Goal: Check status: Check status

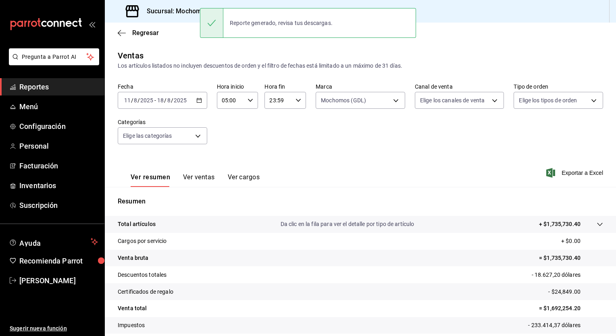
scroll to position [50, 0]
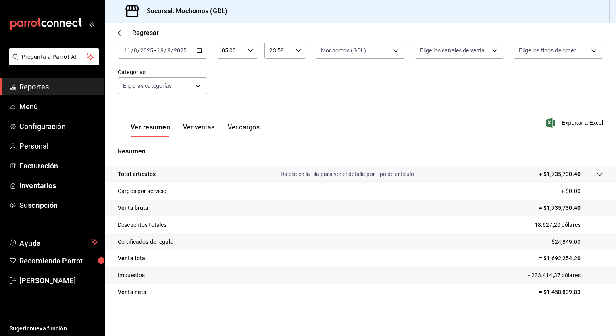
click at [196, 52] on icon "button" at bounding box center [199, 51] width 6 height 6
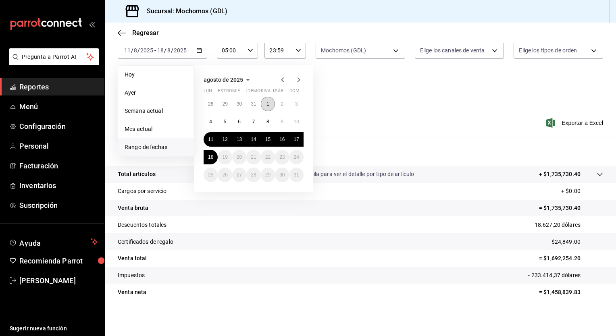
click at [266, 102] on abbr "1" at bounding box center [267, 104] width 3 height 6
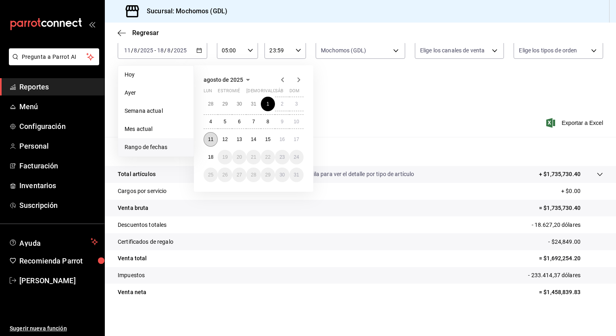
click at [210, 142] on button "11" at bounding box center [211, 139] width 14 height 15
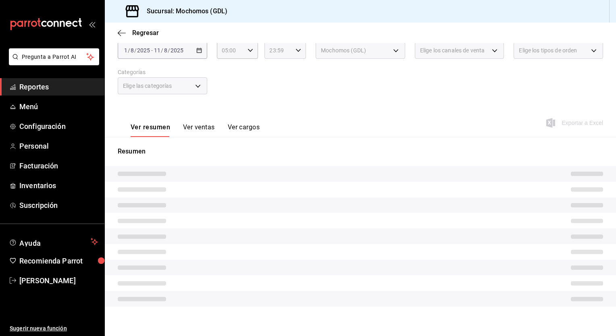
click at [297, 52] on icon "button" at bounding box center [298, 51] width 6 height 6
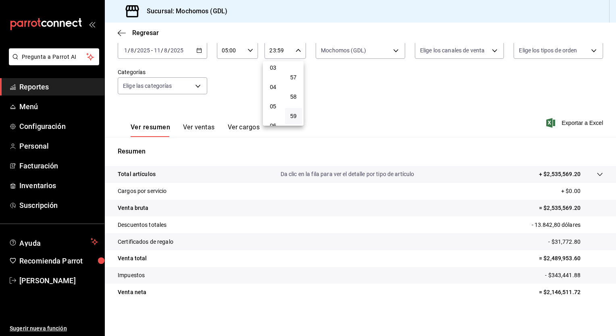
scroll to position [61, 0]
click at [274, 108] on span "05" at bounding box center [273, 107] width 8 height 6
type input "05:59"
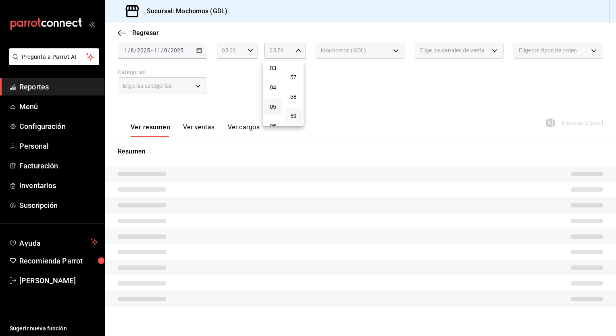
click at [366, 84] on div at bounding box center [308, 168] width 616 height 336
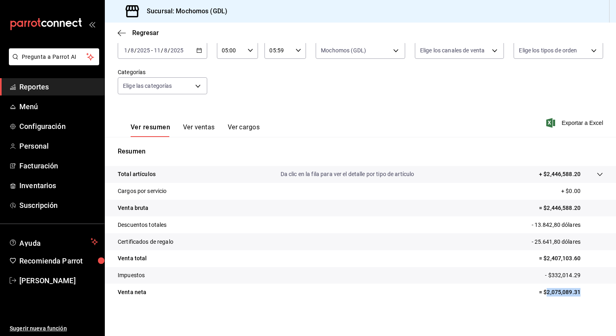
drag, startPoint x: 541, startPoint y: 292, endPoint x: 585, endPoint y: 297, distance: 45.0
click at [585, 297] on tr "Venta neta = $2,075,089.31" at bounding box center [360, 292] width 511 height 17
copy p "2,075,089.31"
click at [392, 49] on body "Pregunta a Parrot AI Reportes Menú Configuración Personal Facturación Inventari…" at bounding box center [308, 168] width 616 height 336
click at [198, 52] on div at bounding box center [308, 168] width 616 height 336
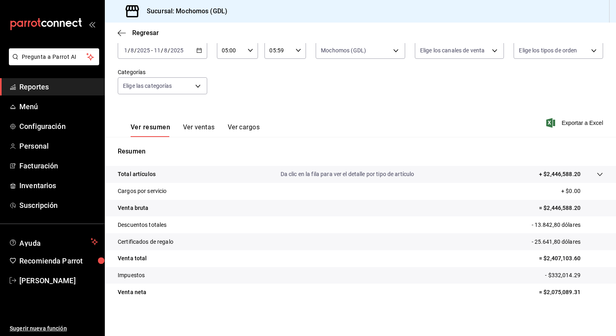
click at [198, 51] on icon "button" at bounding box center [199, 51] width 6 height 6
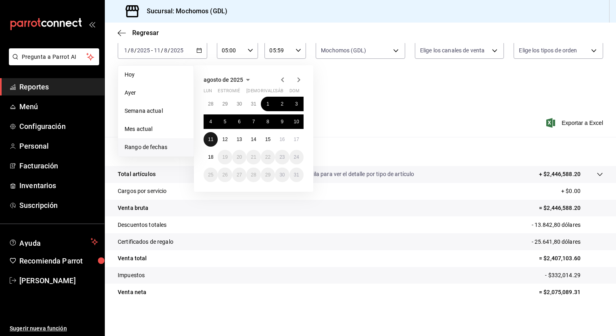
click at [212, 140] on abbr "11" at bounding box center [210, 140] width 5 height 6
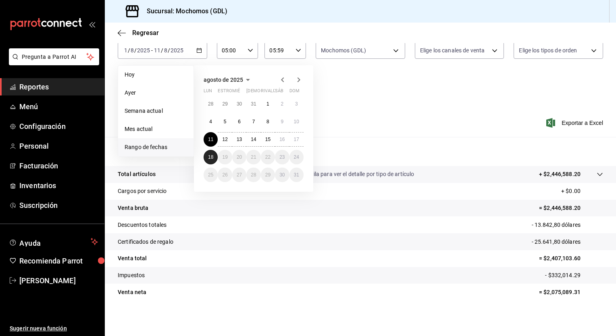
click at [212, 153] on button "18" at bounding box center [211, 157] width 14 height 15
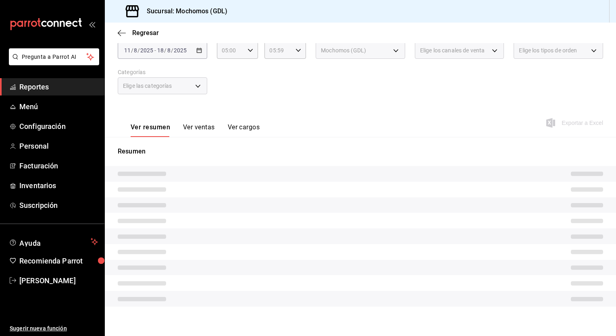
click at [267, 105] on div "Ver resumen Ver ventas Ver cargos Exportar a Excel" at bounding box center [360, 120] width 511 height 33
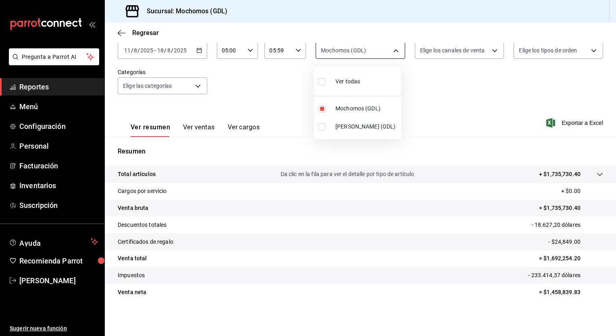
click at [394, 52] on body "Pregunta a Parrot AI Reportes Menú Configuración Personal Facturación Inventari…" at bounding box center [308, 168] width 616 height 336
click at [337, 130] on span "[PERSON_NAME] (GDL)" at bounding box center [366, 127] width 62 height 8
type input "36c25d4a-7cb0-456c-a434-e981d54830bc,9cac9703-0c5a-4d8b-addd-5b6b571d65b9"
checkbox input "true"
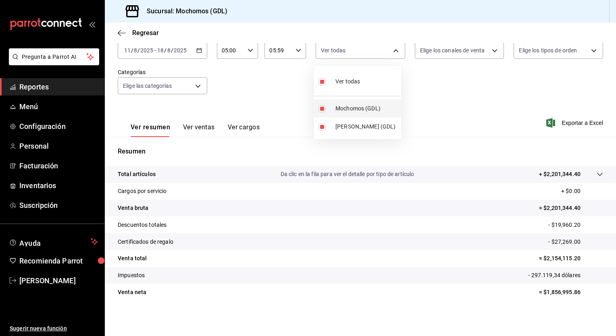
click at [349, 110] on span "Mochomos (GDL)" at bounding box center [366, 108] width 62 height 8
type input "9cac9703-0c5a-4d8b-addd-5b6b571d65b9"
checkbox input "false"
click at [548, 125] on div at bounding box center [308, 168] width 616 height 336
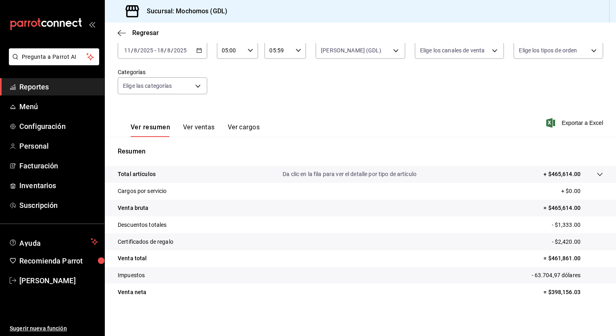
click at [548, 125] on icon "button" at bounding box center [550, 123] width 9 height 10
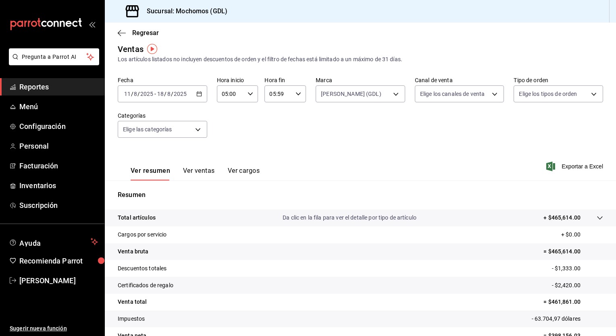
scroll to position [50, 0]
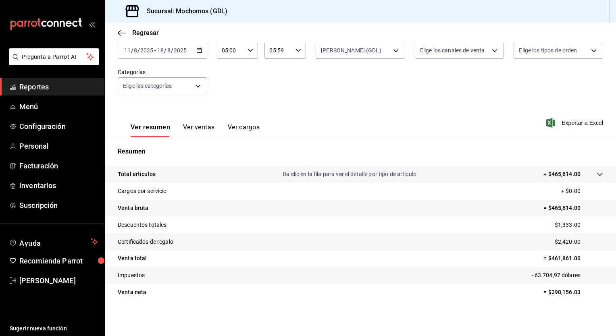
click at [201, 129] on button "Ver ventas" at bounding box center [199, 130] width 32 height 14
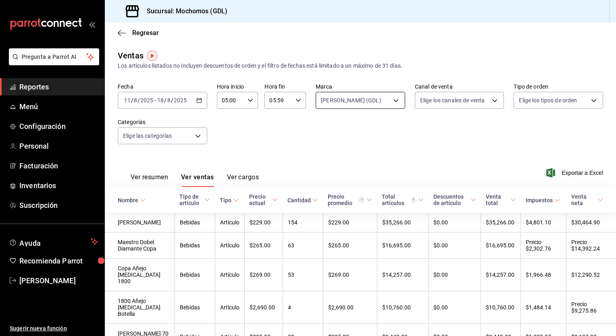
click at [393, 101] on body "Pregunta a Parrot AI Reportes Menú Configuración Personal Facturación Inventari…" at bounding box center [308, 168] width 616 height 336
click at [345, 155] on span "Mochomos (GDL)" at bounding box center [366, 158] width 62 height 8
type input "9cac9703-0c5a-4d8b-addd-5b6b571d65b9,36c25d4a-7cb0-456c-a434-e981d54830bc"
checkbox input "true"
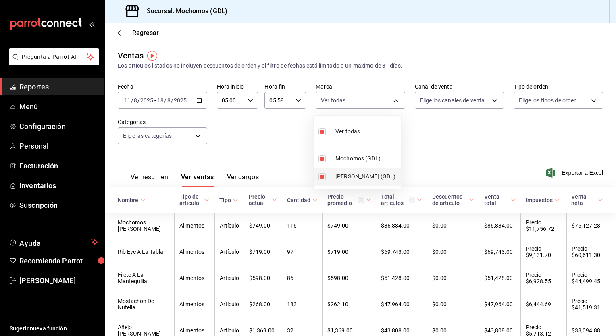
click at [356, 175] on span "[PERSON_NAME] (GDL)" at bounding box center [366, 177] width 62 height 8
type input "36c25d4a-7cb0-456c-a434-e981d54830bc"
checkbox input "false"
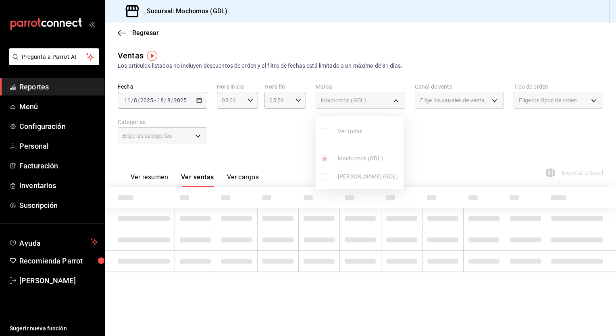
click at [490, 155] on div at bounding box center [308, 168] width 616 height 336
